Goal: Find specific page/section: Find specific page/section

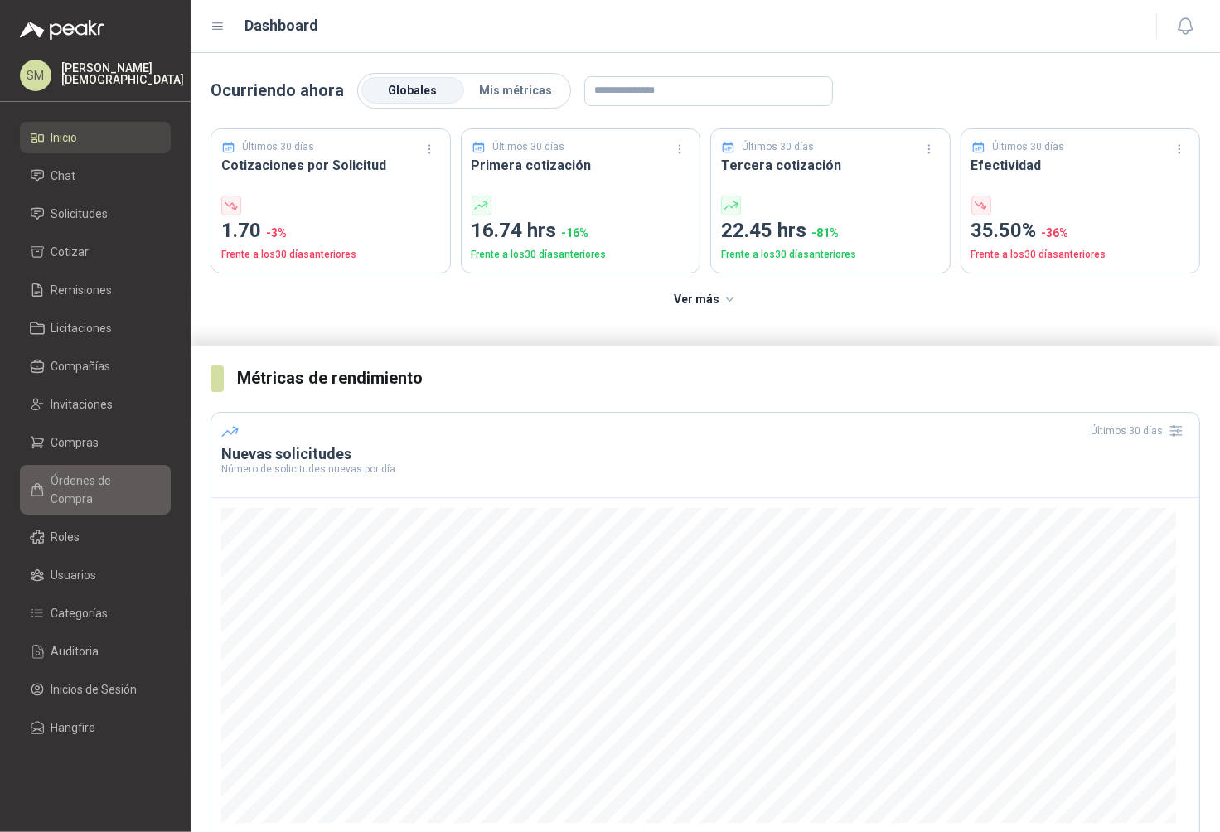
click at [92, 478] on span "Órdenes de Compra" at bounding box center [103, 489] width 104 height 36
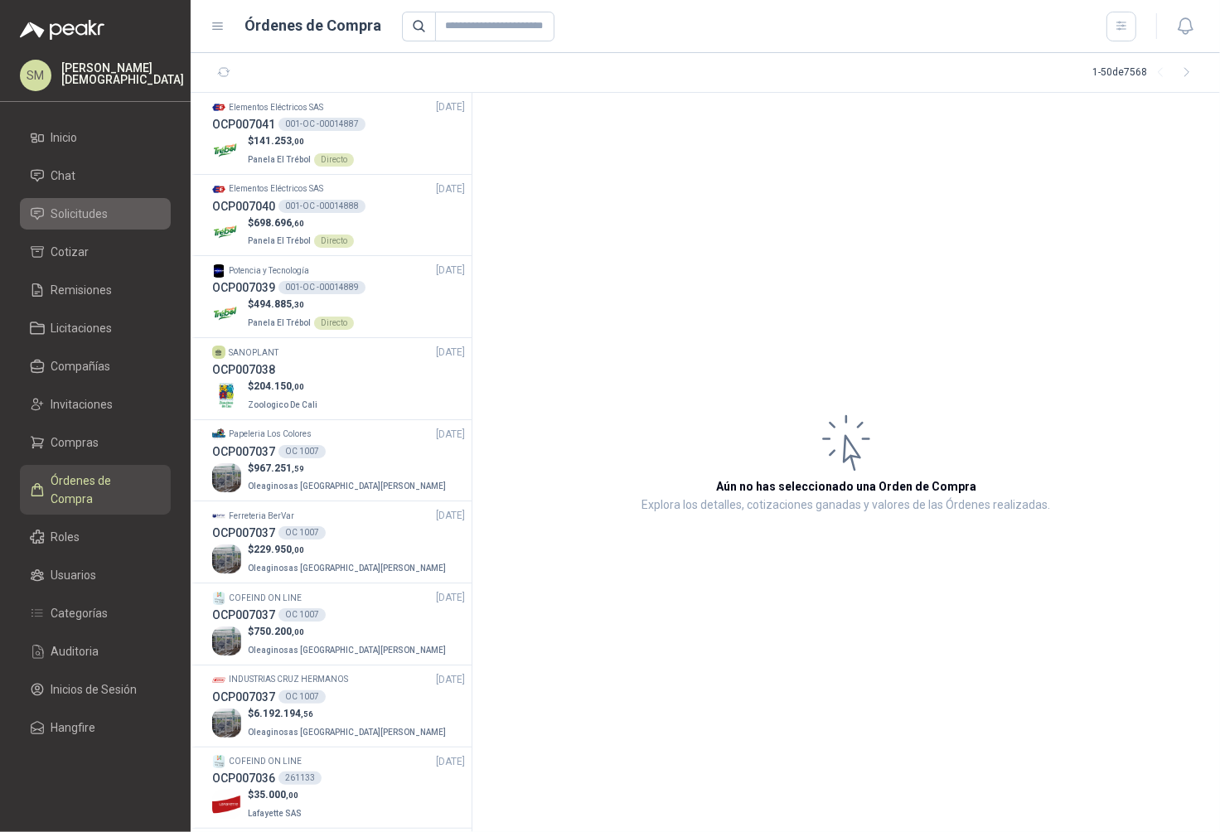
click at [81, 207] on span "Solicitudes" at bounding box center [79, 214] width 57 height 18
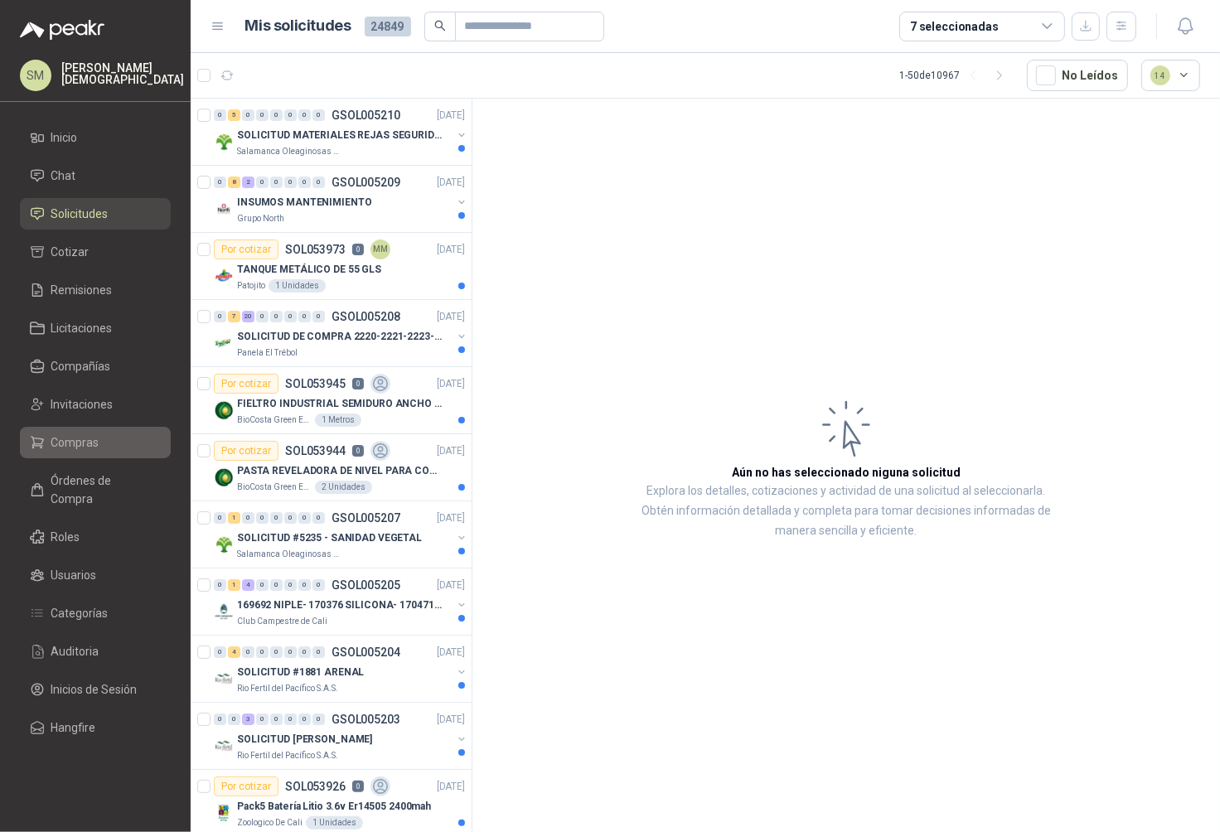
click at [99, 437] on li "Compras" at bounding box center [95, 442] width 131 height 18
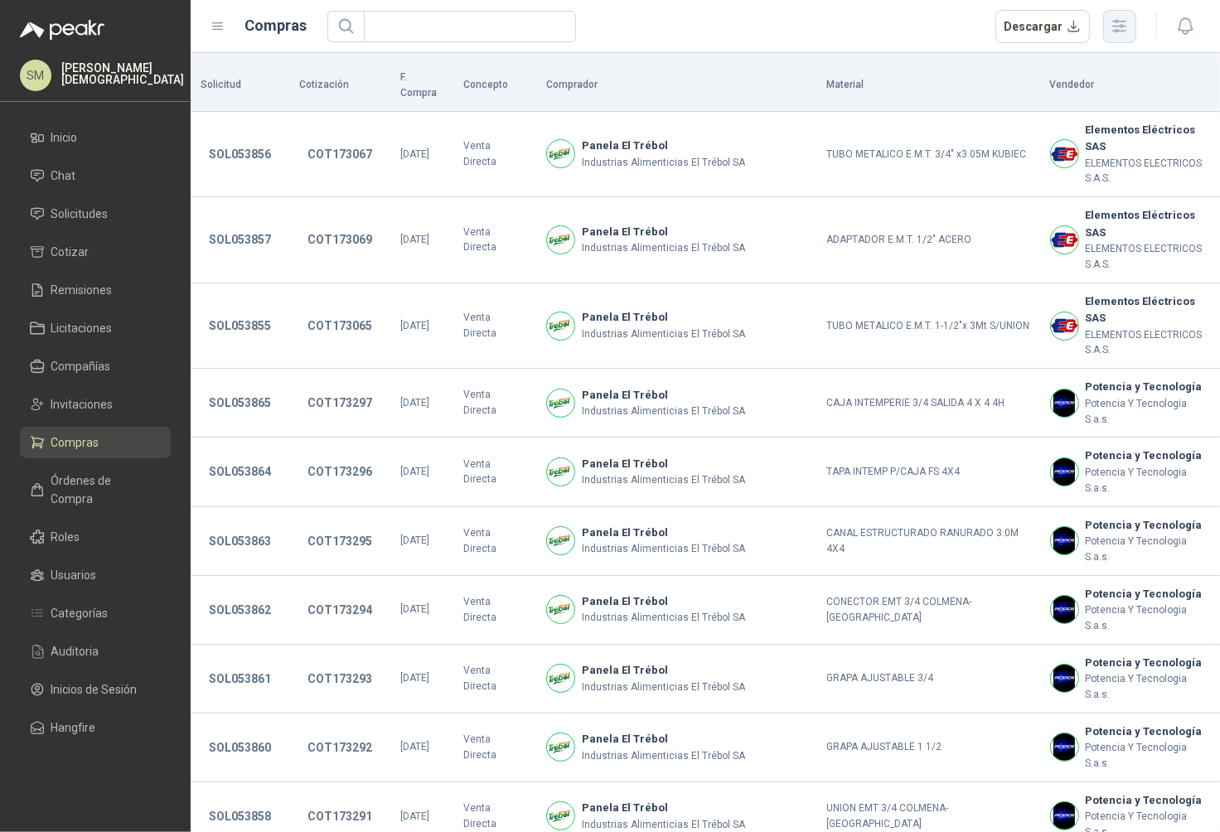
click at [1122, 27] on icon "button" at bounding box center [1119, 26] width 13 height 12
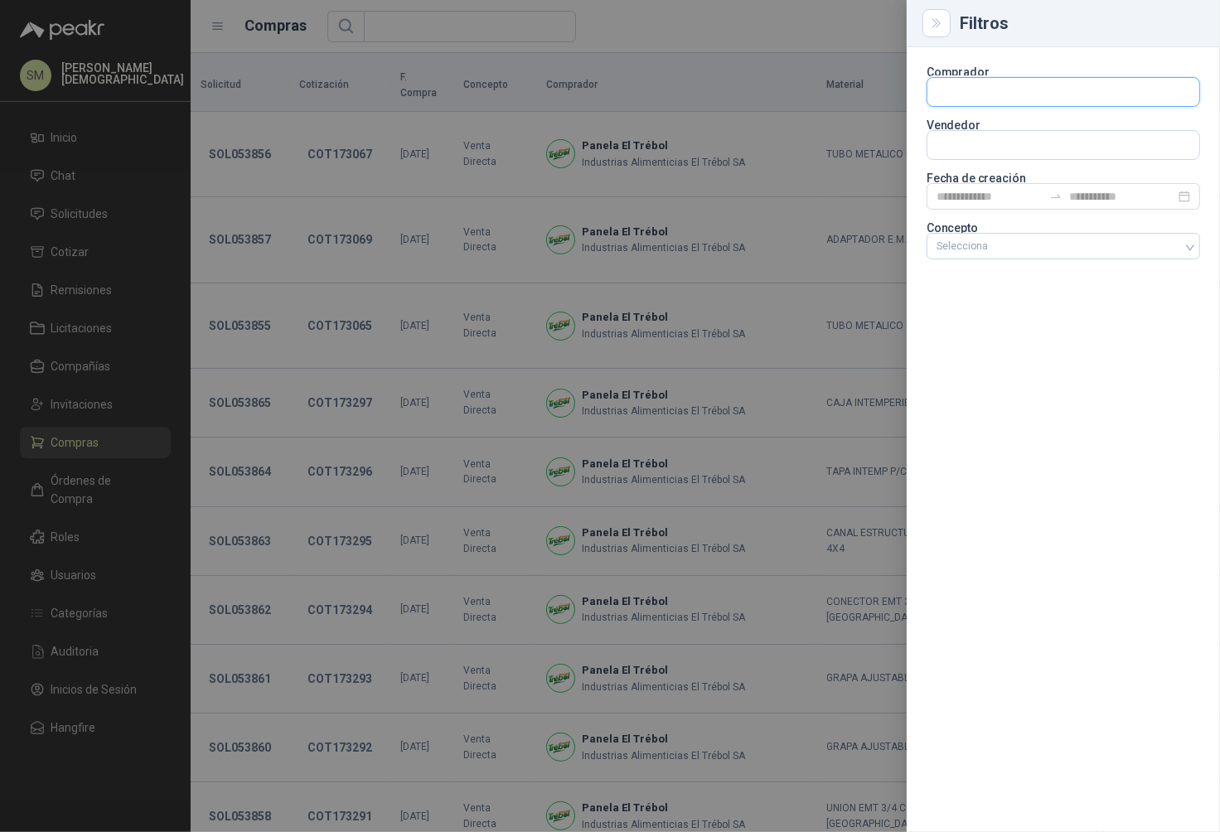
click at [1028, 100] on input "text" at bounding box center [1063, 92] width 272 height 28
click at [998, 156] on input "text" at bounding box center [1063, 145] width 272 height 28
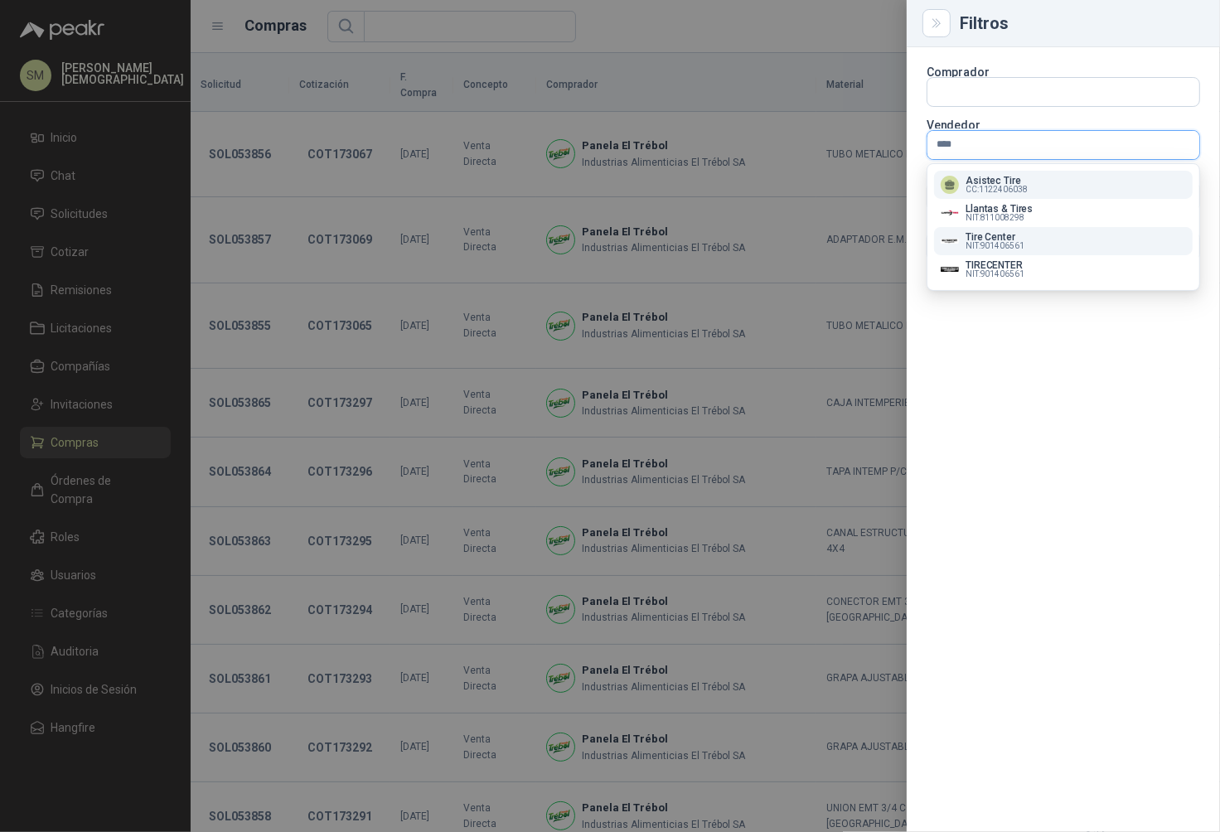
type input "****"
click at [1042, 249] on div "Tire Center NIT : 901406561" at bounding box center [1062, 241] width 245 height 18
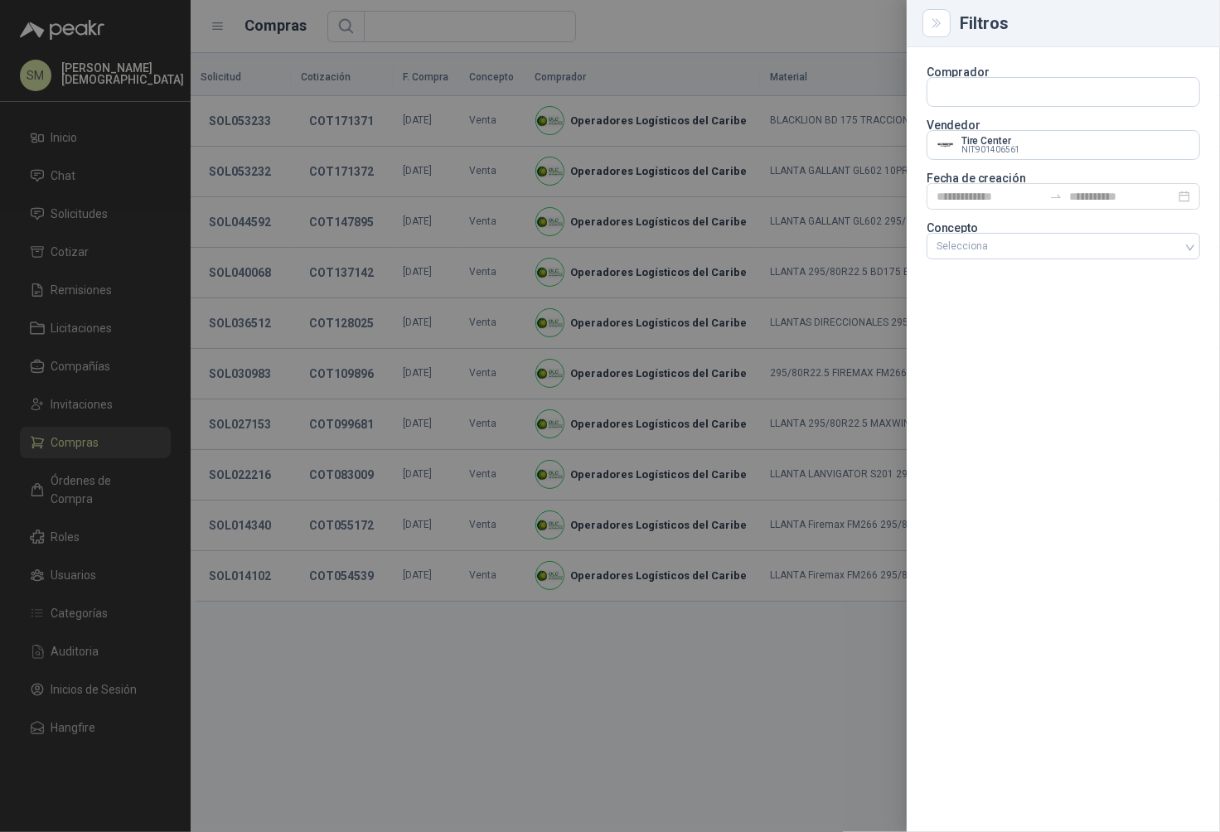
click at [691, 107] on div at bounding box center [610, 416] width 1220 height 832
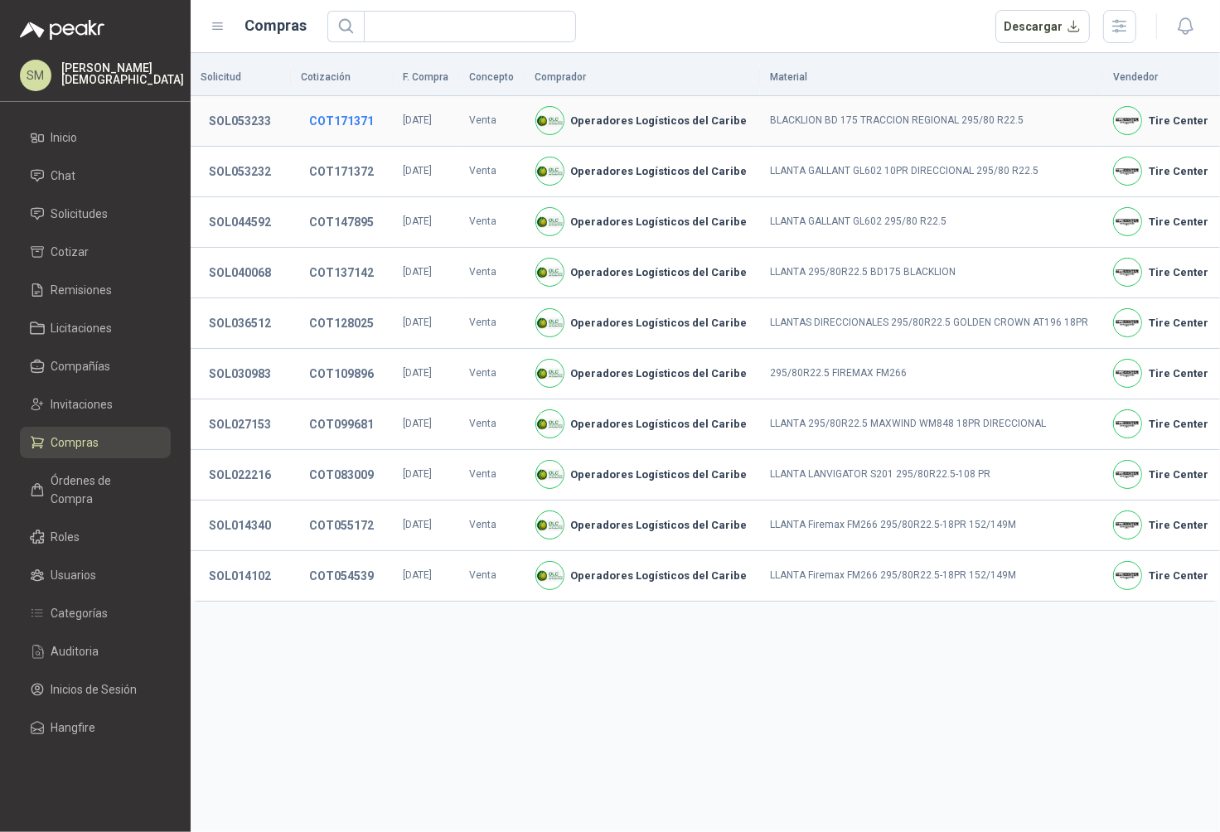
click at [355, 121] on button "COT171371" at bounding box center [341, 121] width 81 height 30
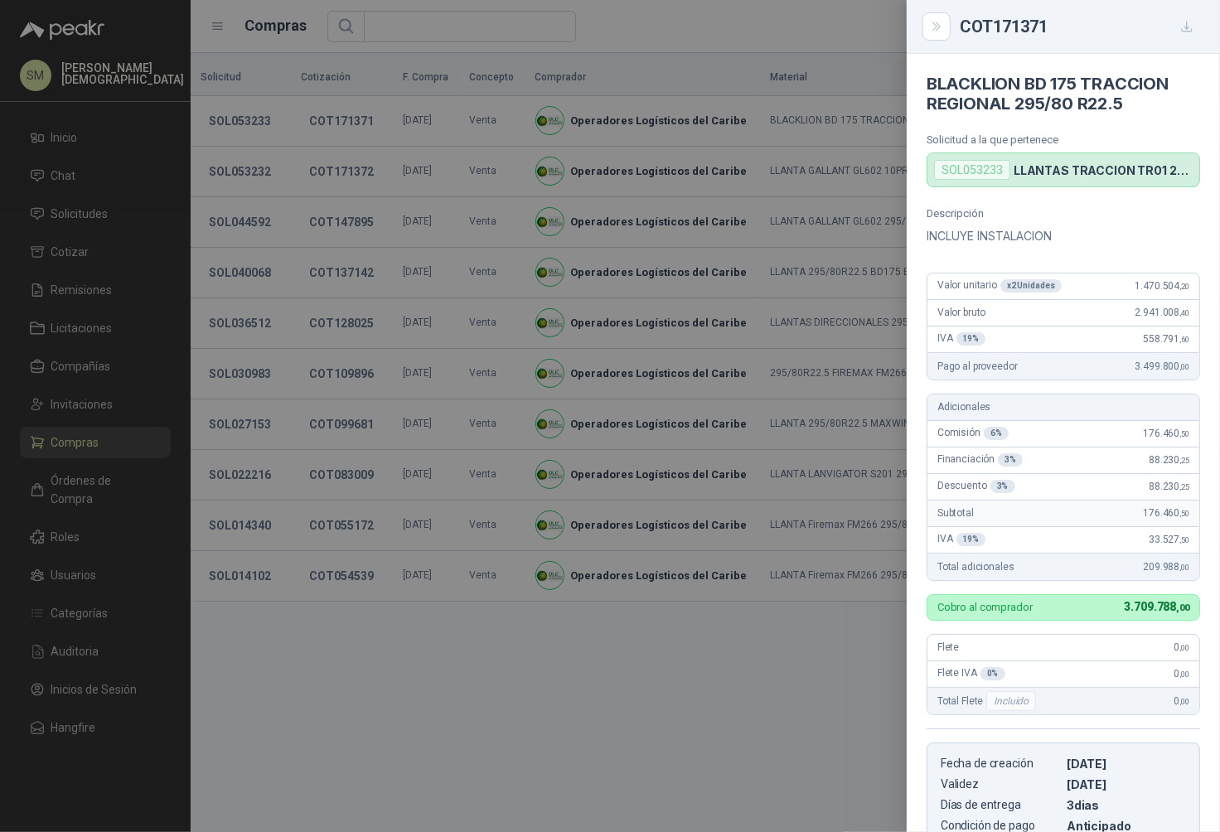
click at [249, 157] on div at bounding box center [610, 416] width 1220 height 832
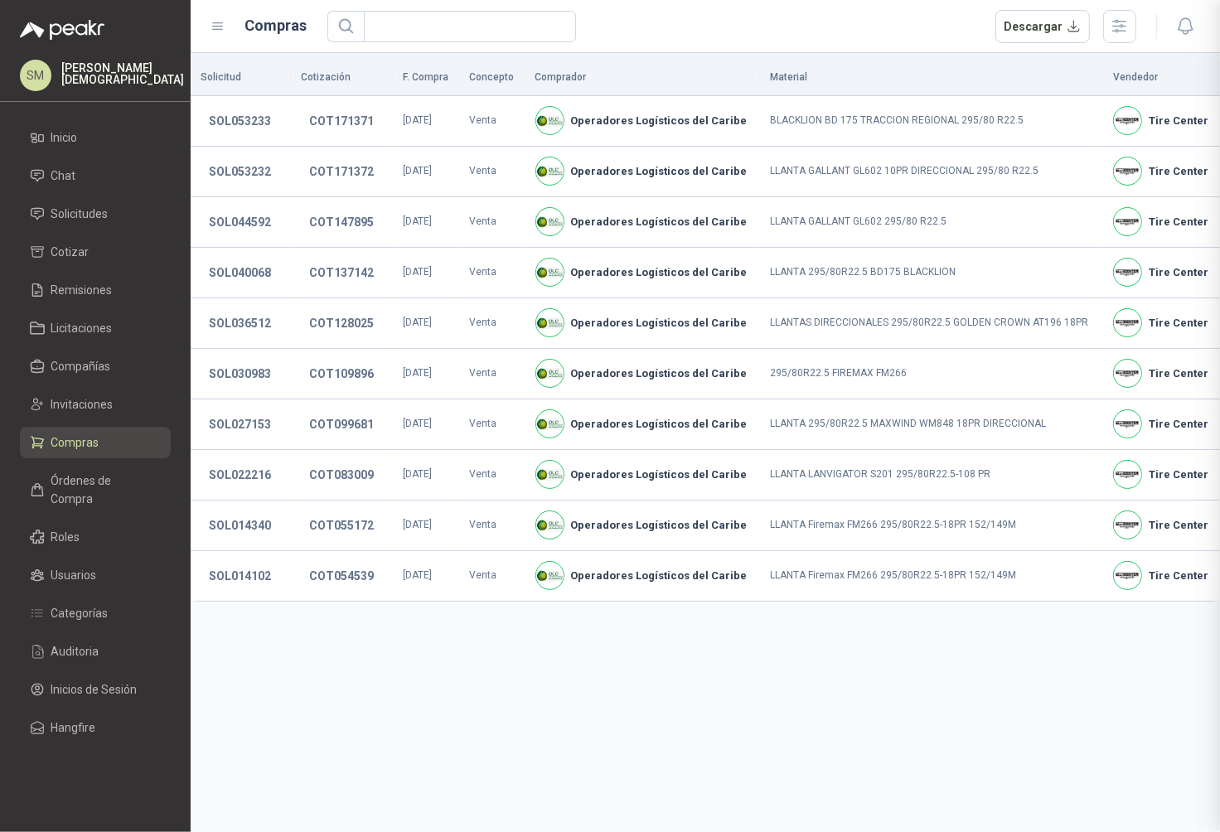
scroll to position [291, 0]
click at [351, 172] on button "COT171372" at bounding box center [341, 172] width 81 height 30
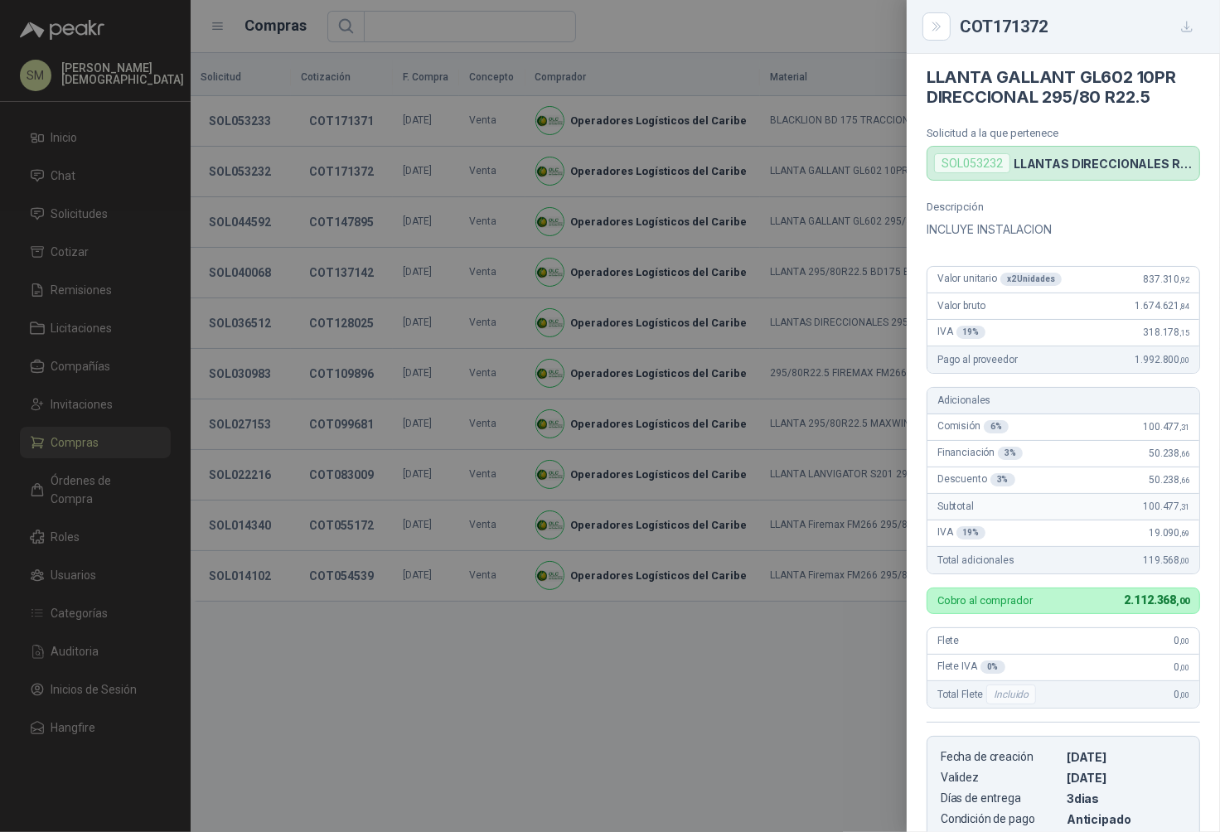
scroll to position [0, 0]
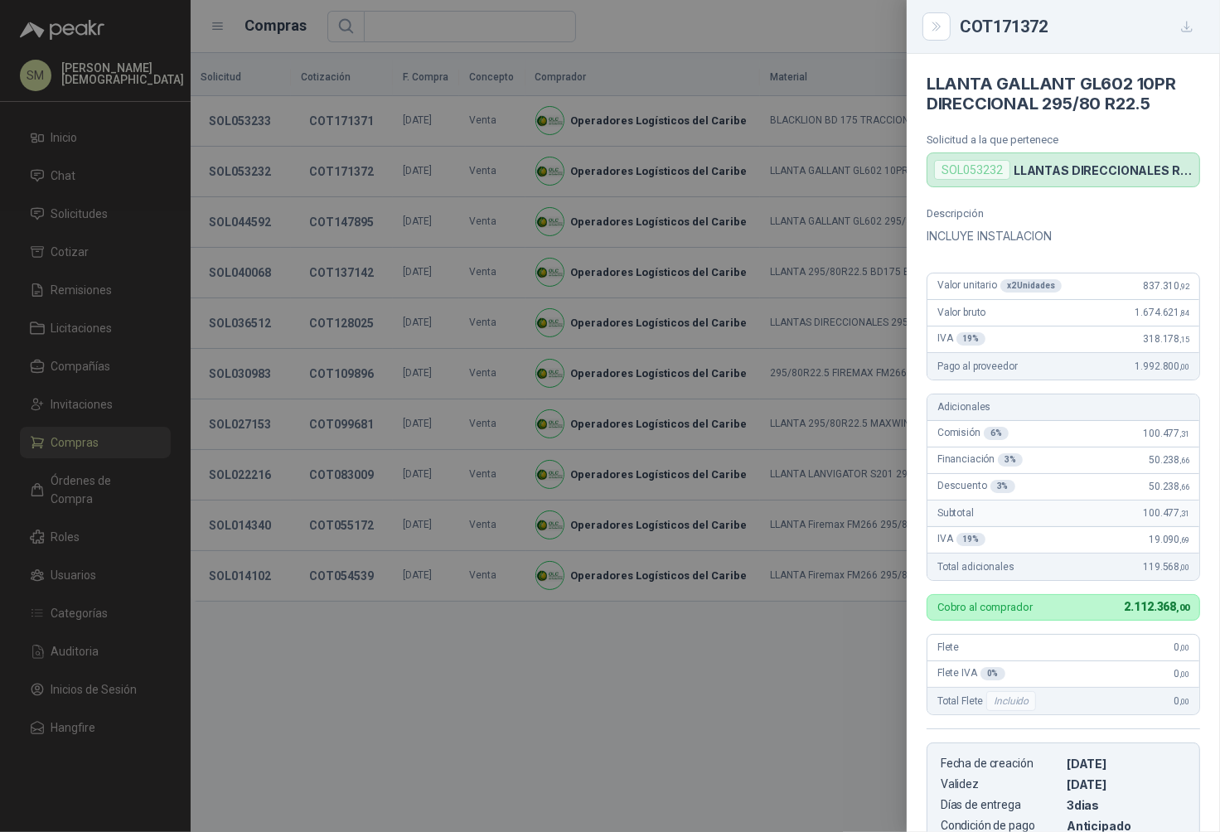
click at [346, 109] on div at bounding box center [610, 416] width 1220 height 832
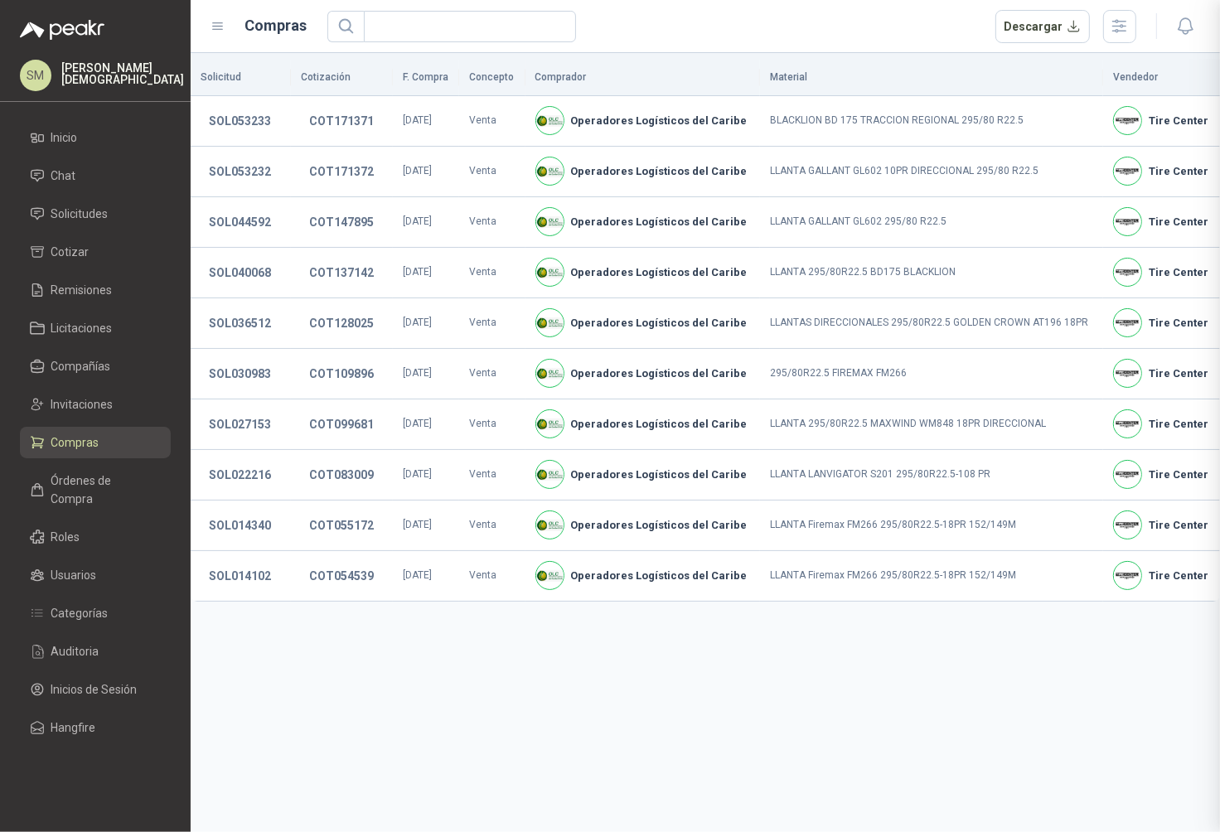
scroll to position [291, 0]
click at [358, 122] on button "COT171371" at bounding box center [341, 121] width 81 height 30
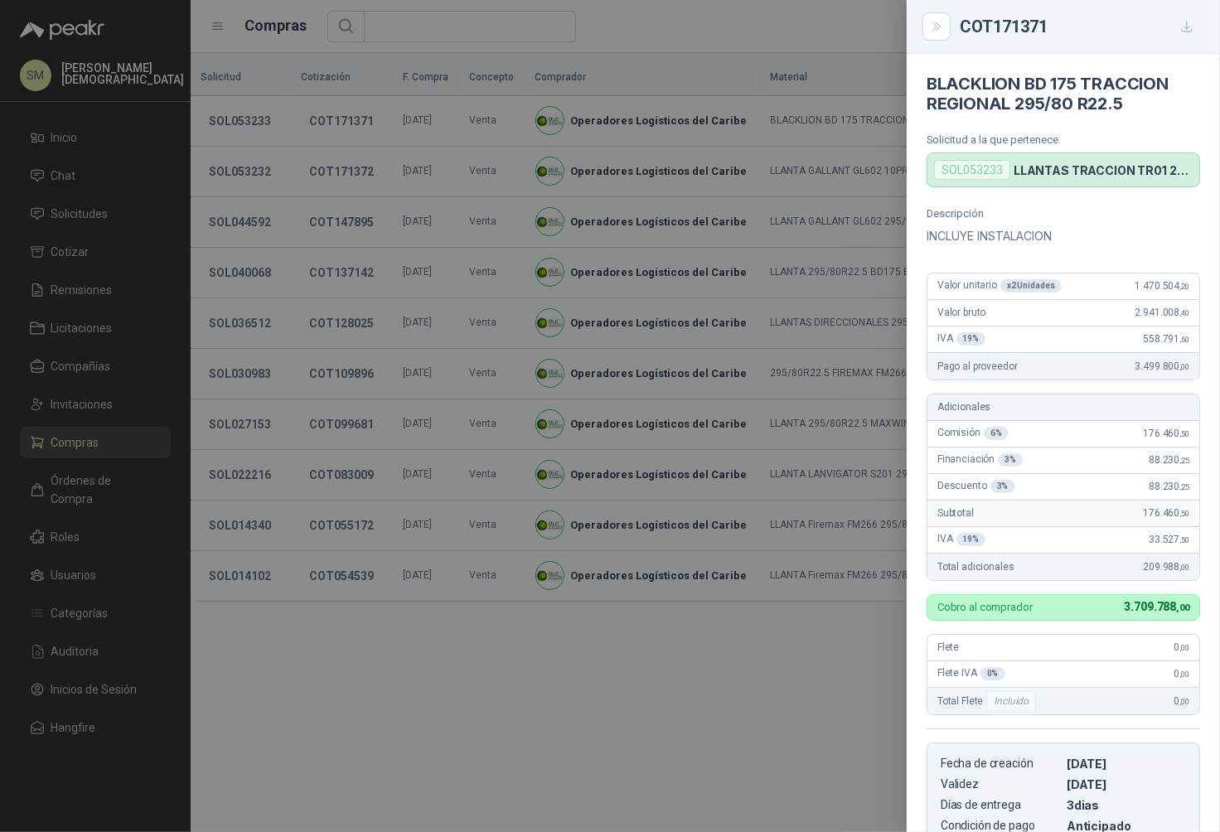
scroll to position [12, 0]
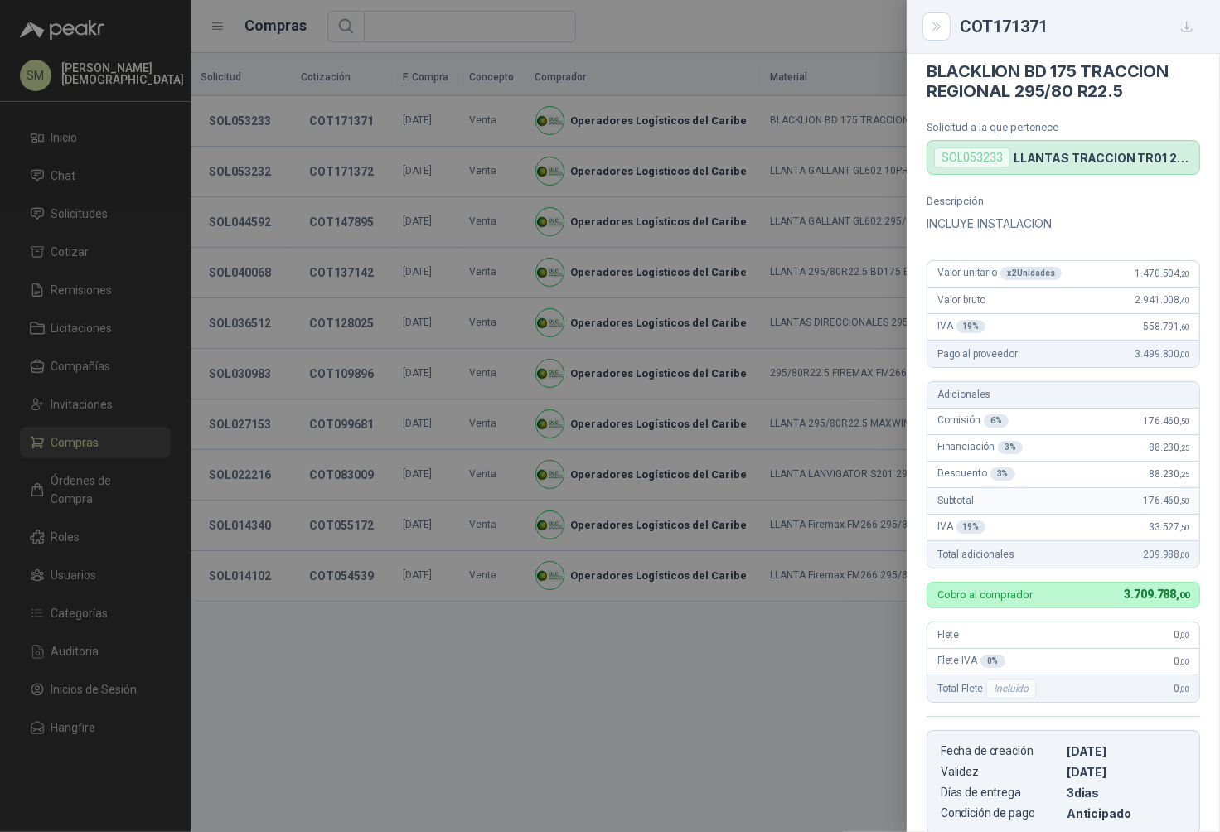
click at [781, 299] on div at bounding box center [610, 416] width 1220 height 832
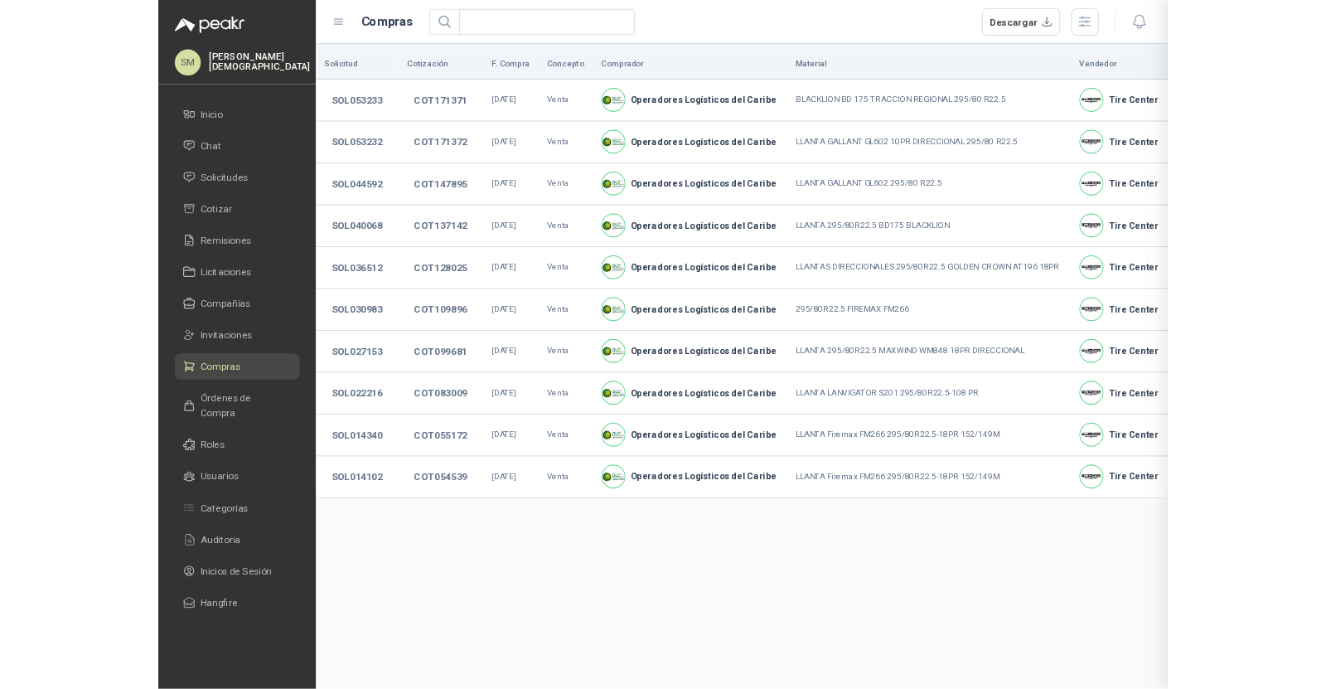
scroll to position [291, 0]
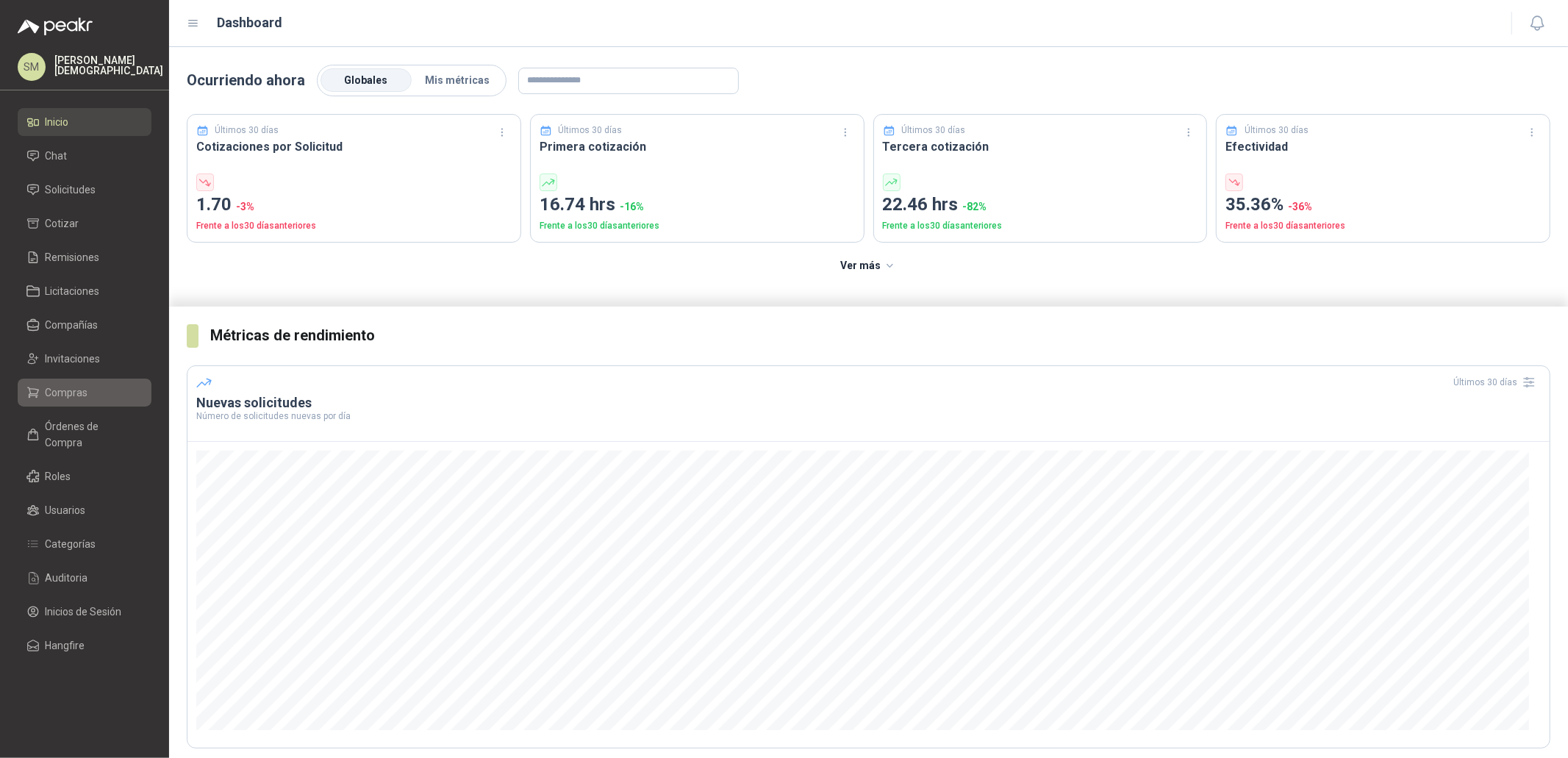
click at [83, 394] on span "Compras" at bounding box center [67, 392] width 43 height 16
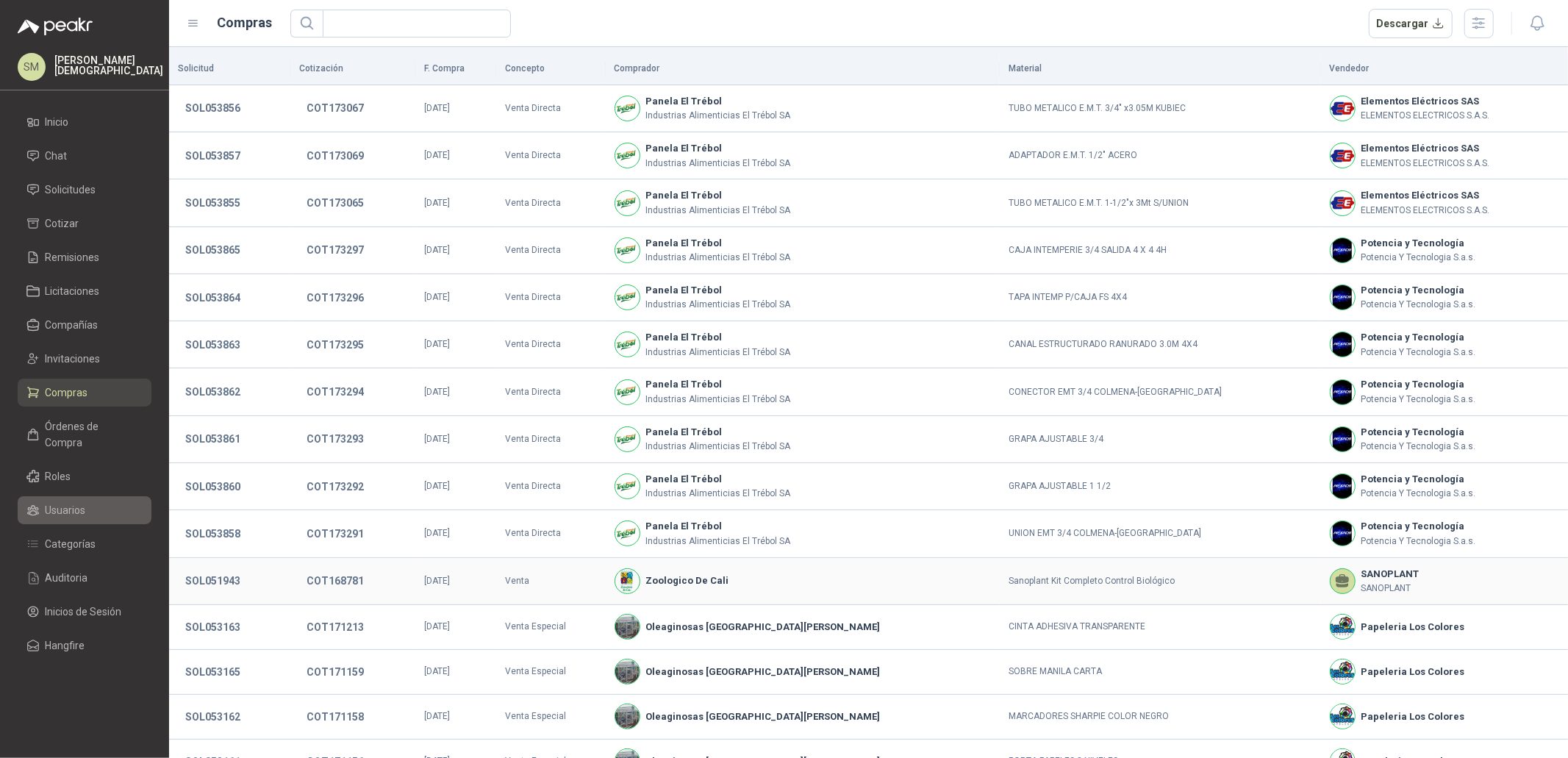
scroll to position [49, 0]
